Goal: Find specific page/section: Find specific page/section

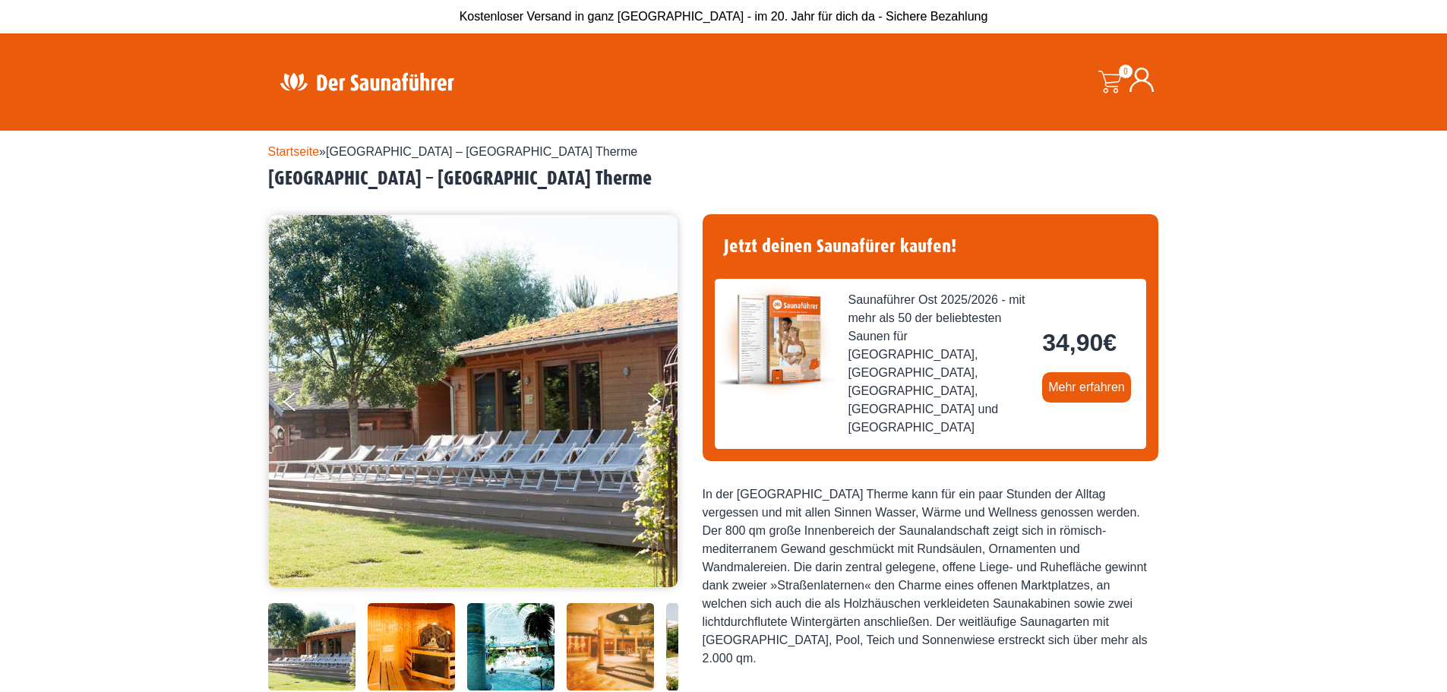
click at [300, 151] on link "Startseite" at bounding box center [294, 151] width 52 height 13
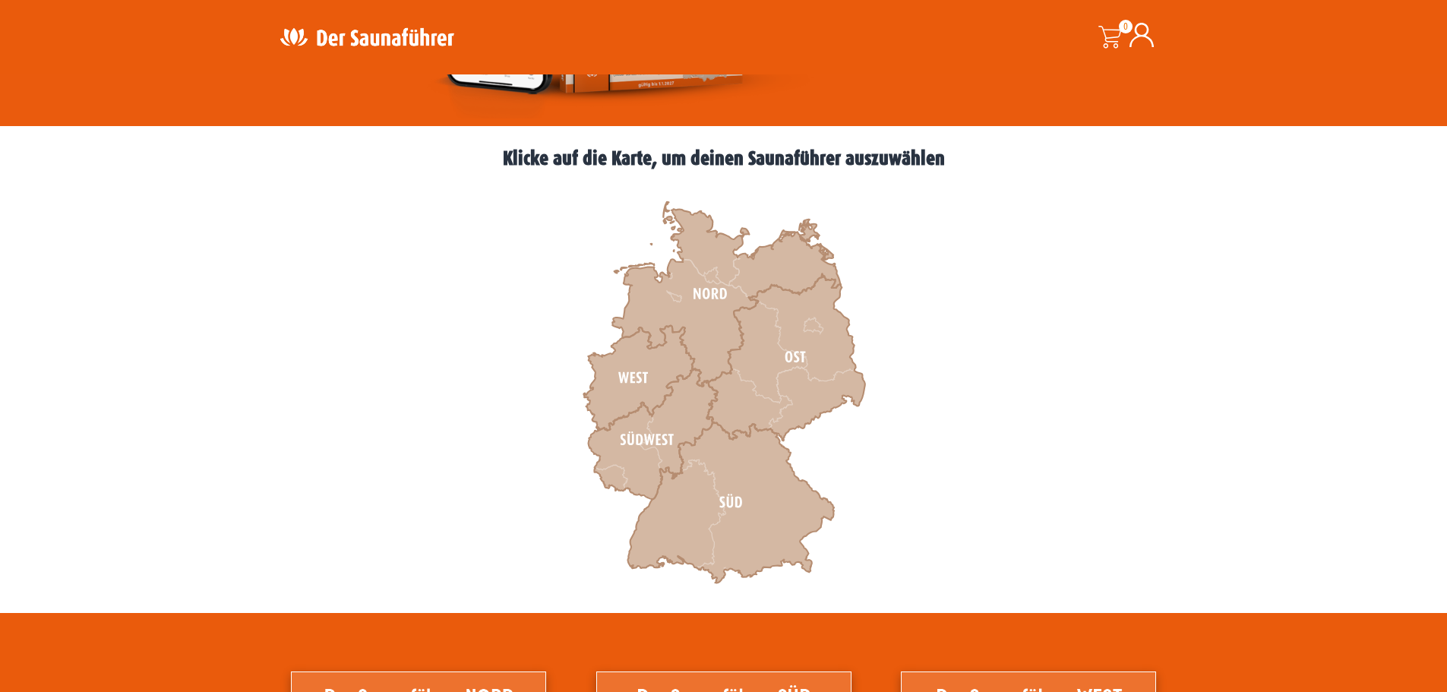
scroll to position [380, 0]
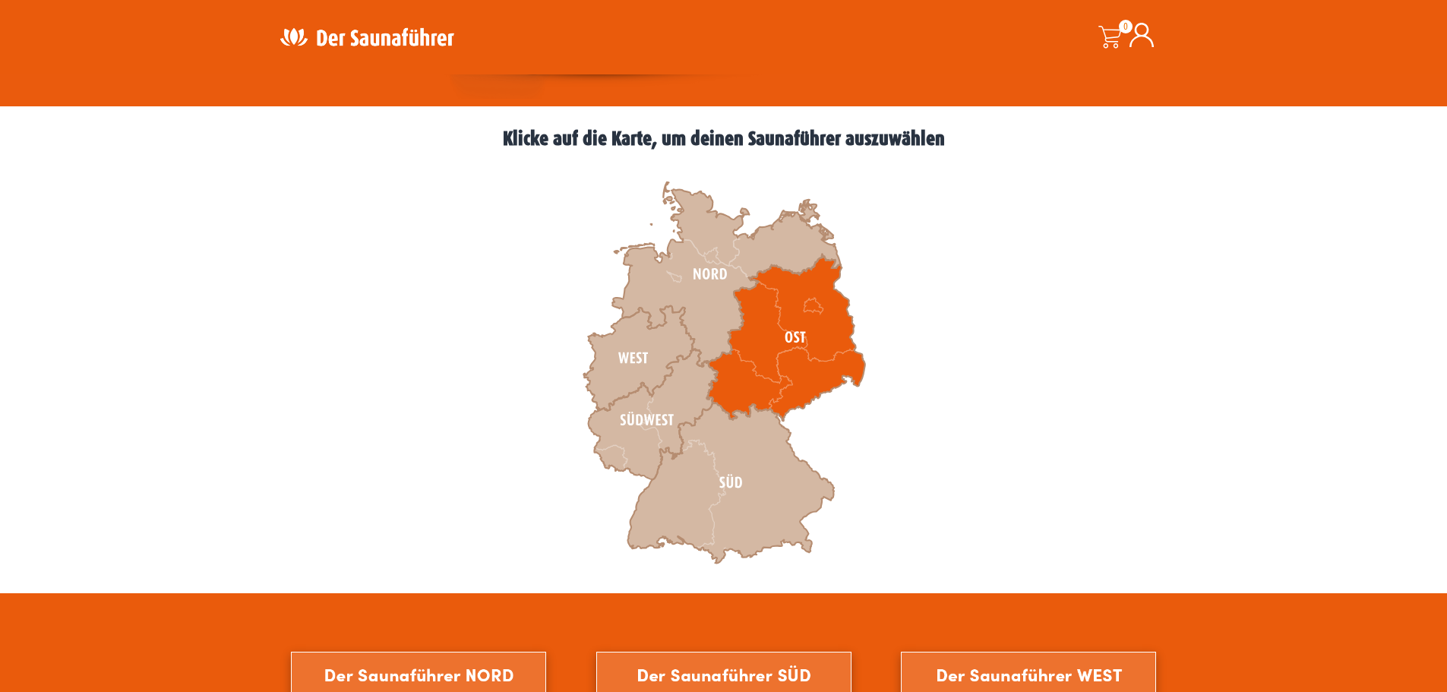
click at [795, 390] on icon at bounding box center [785, 337] width 158 height 166
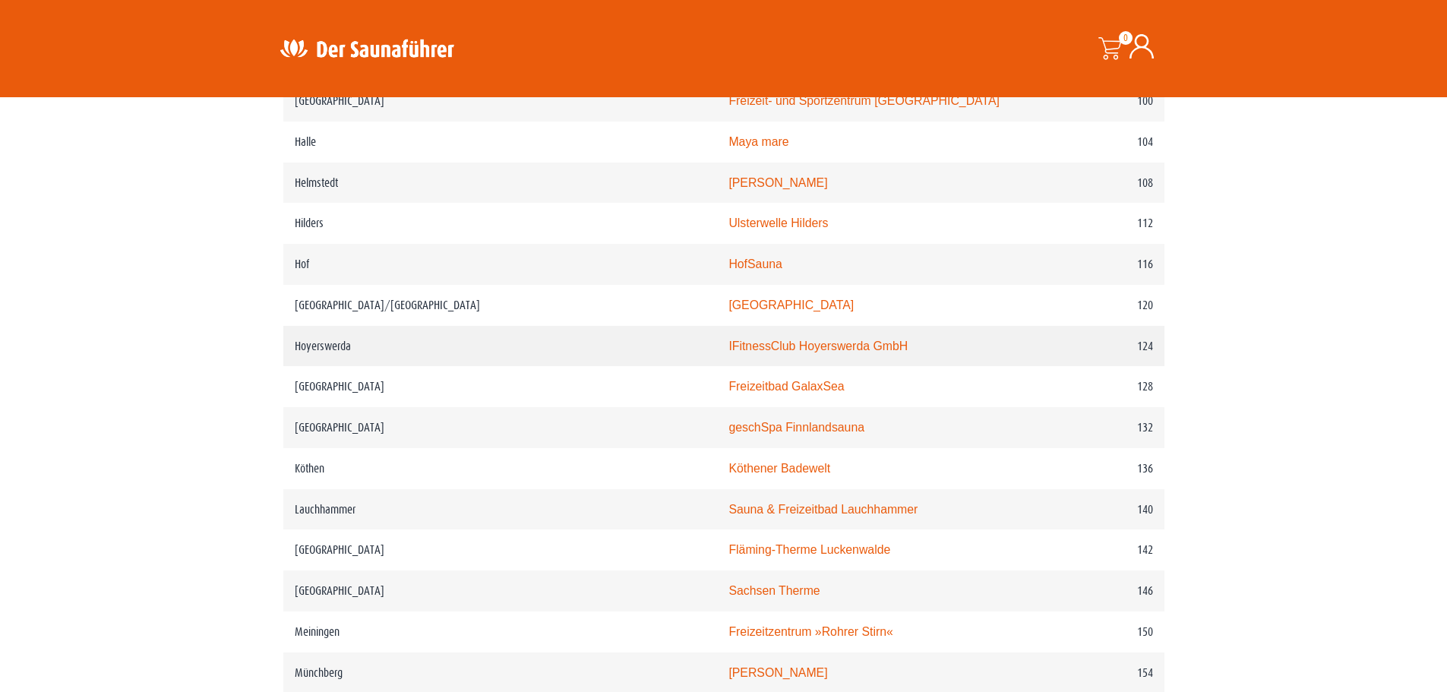
scroll to position [1595, 0]
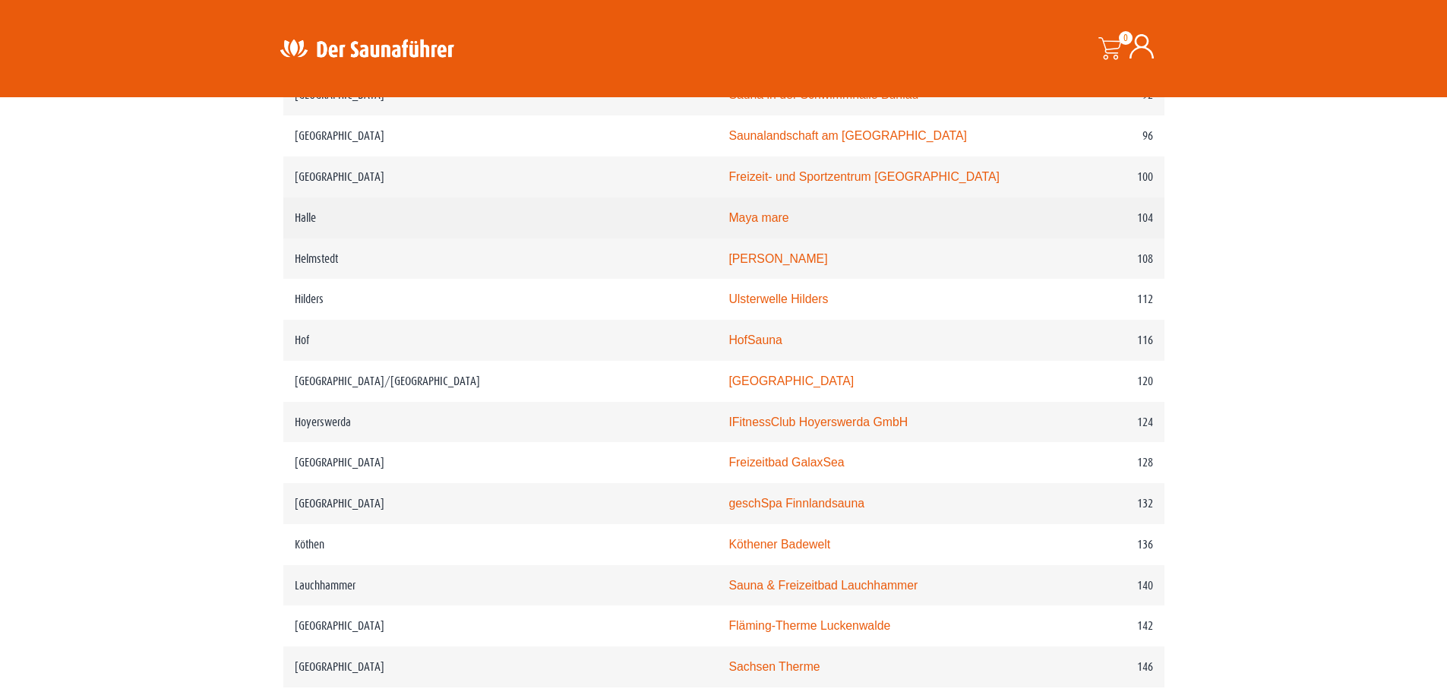
click at [728, 211] on link "Maya mare" at bounding box center [758, 217] width 60 height 13
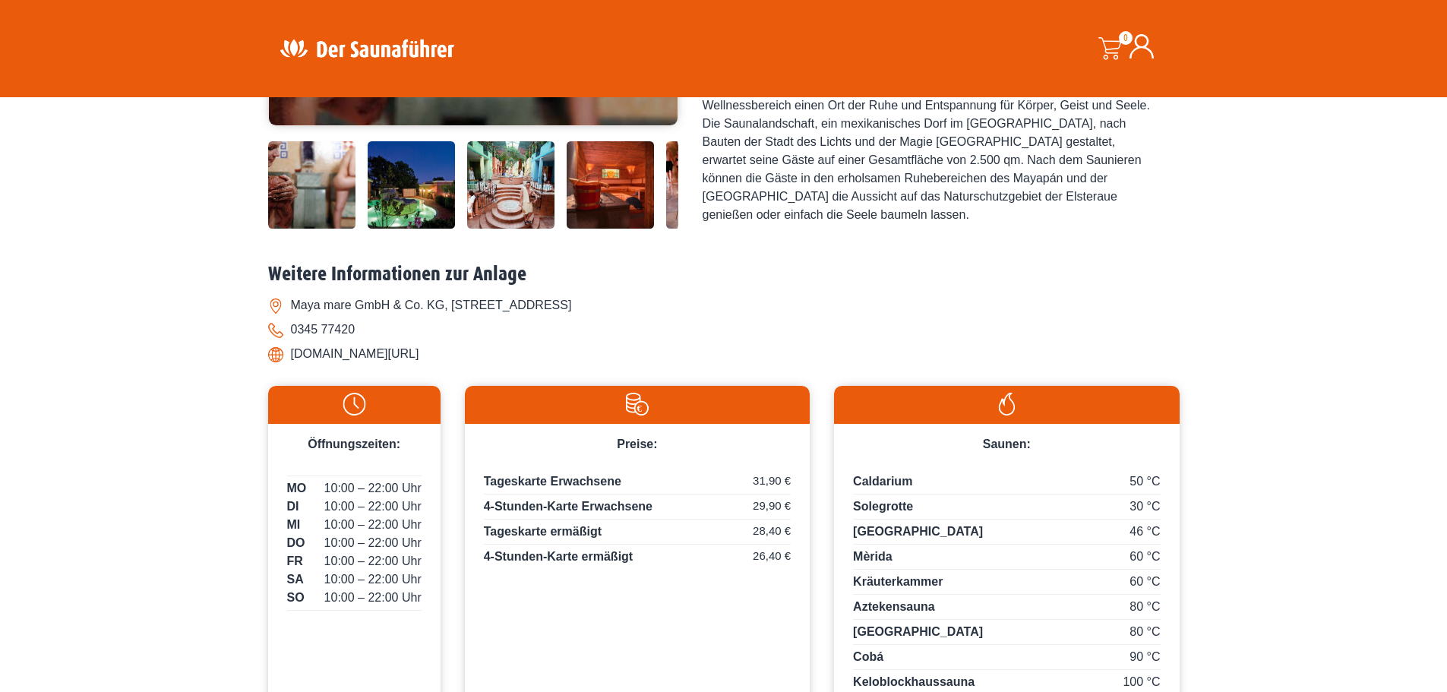
scroll to position [456, 0]
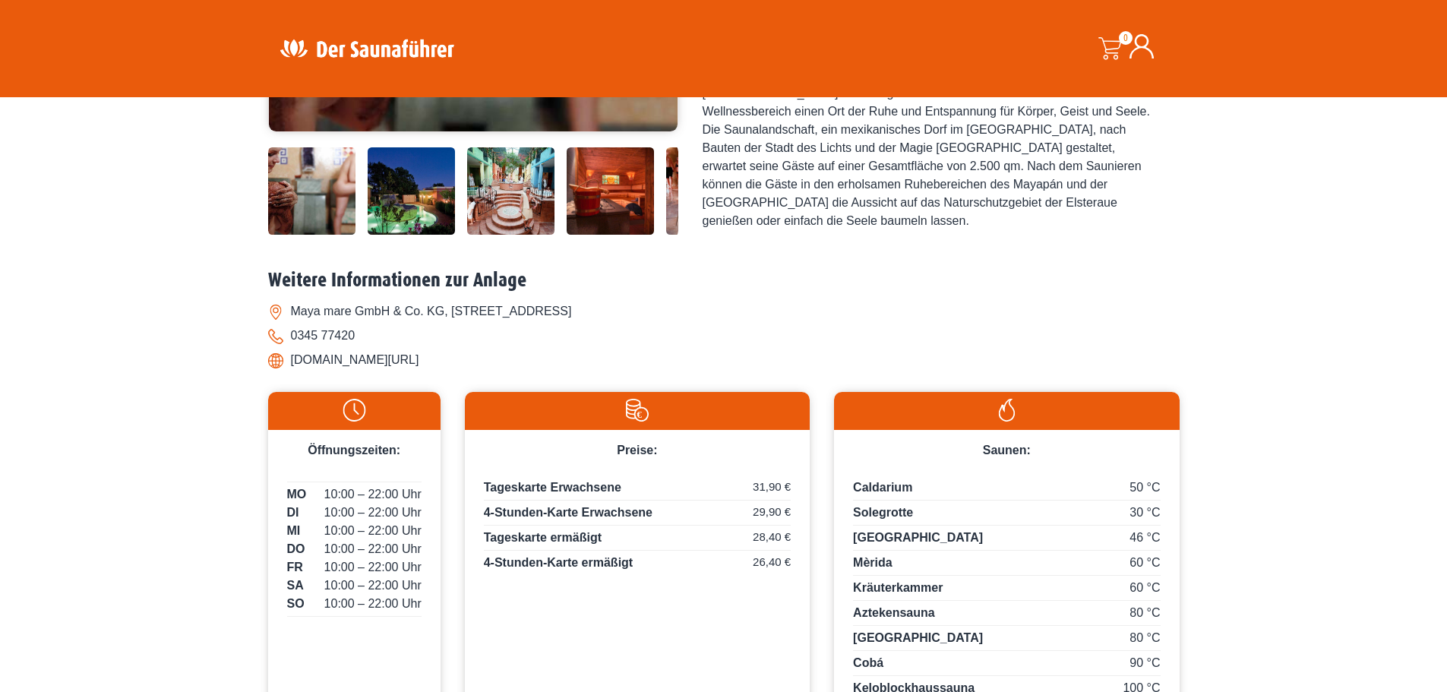
click at [321, 362] on li "www.mayamare.de/" at bounding box center [723, 360] width 911 height 24
drag, startPoint x: 396, startPoint y: 356, endPoint x: 293, endPoint y: 369, distance: 104.1
click at [293, 369] on li "www.mayamare.de/" at bounding box center [723, 360] width 911 height 24
copy li "www.mayamare.de/"
